Goal: Transaction & Acquisition: Purchase product/service

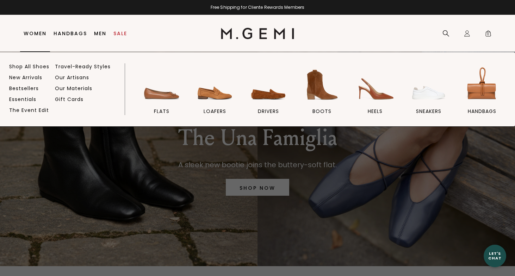
click at [37, 33] on link "Women" at bounding box center [35, 34] width 23 height 6
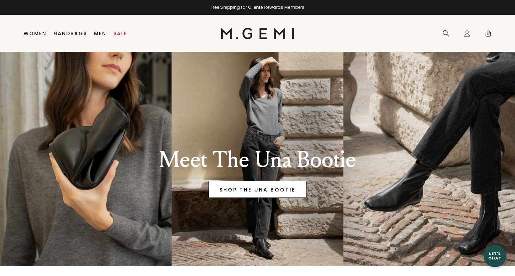
click at [244, 193] on link "SHOP THE UNA BOOTIE" at bounding box center [258, 189] width 98 height 17
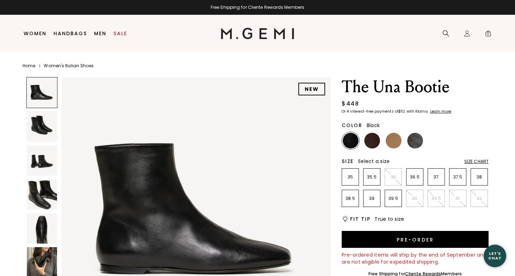
drag, startPoint x: 476, startPoint y: 162, endPoint x: 476, endPoint y: 154, distance: 8.1
click at [476, 162] on div "Size Chart" at bounding box center [476, 162] width 24 height 6
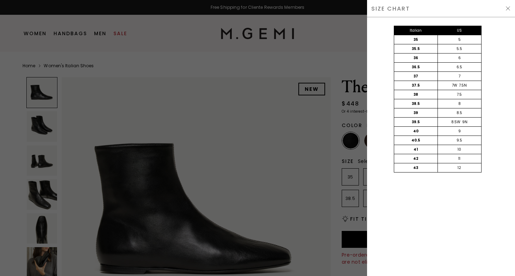
click at [507, 8] on img at bounding box center [508, 9] width 6 height 6
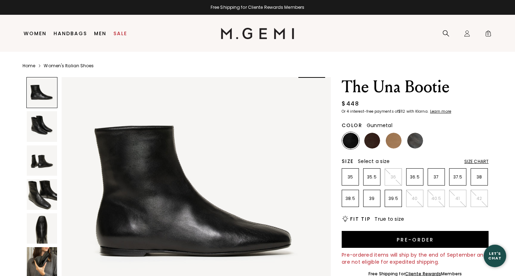
click at [415, 141] on img at bounding box center [415, 141] width 16 height 16
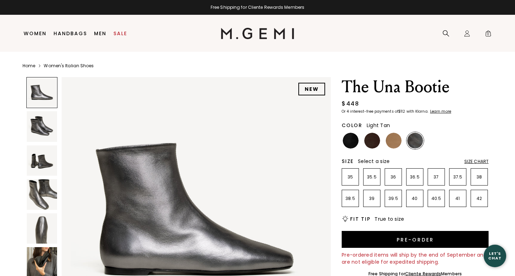
click at [397, 142] on img at bounding box center [394, 141] width 16 height 16
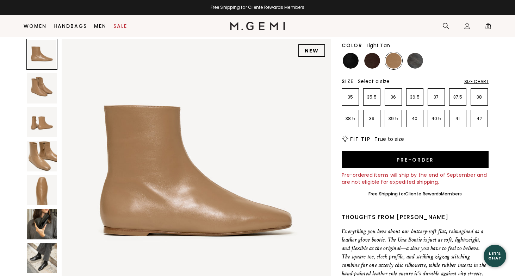
scroll to position [85, 0]
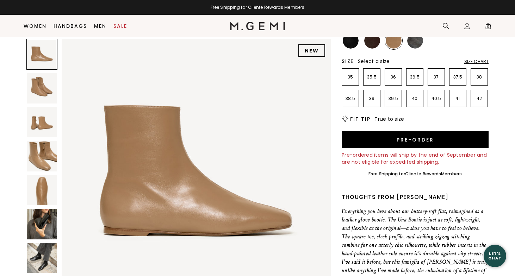
click at [41, 257] on img at bounding box center [42, 258] width 30 height 30
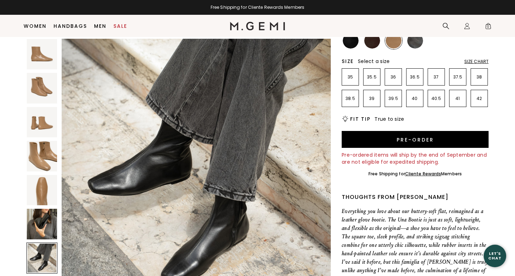
click at [41, 238] on img at bounding box center [42, 224] width 30 height 30
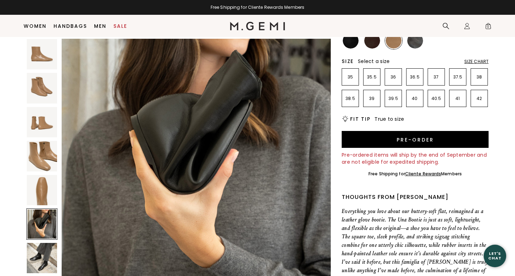
scroll to position [1380, 0]
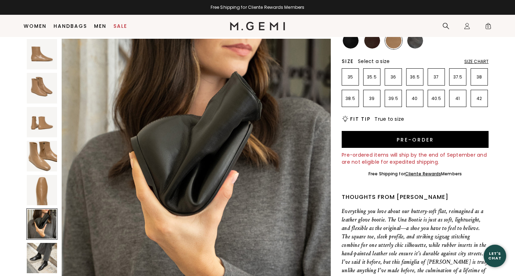
click at [37, 129] on img at bounding box center [42, 122] width 30 height 30
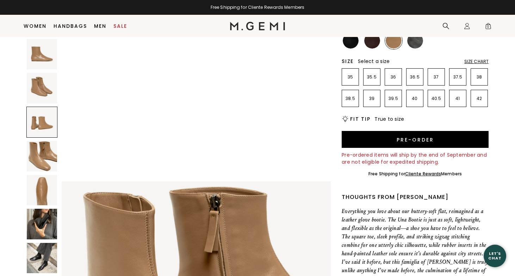
scroll to position [552, 0]
